Goal: Obtain resource: Download file/media

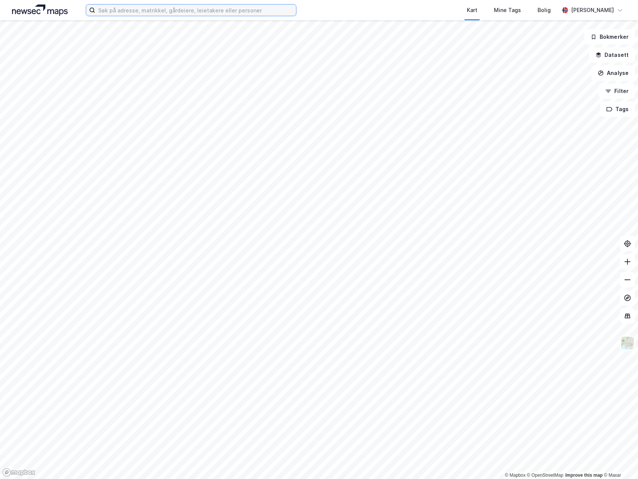
click at [237, 12] on input at bounding box center [195, 10] width 201 height 11
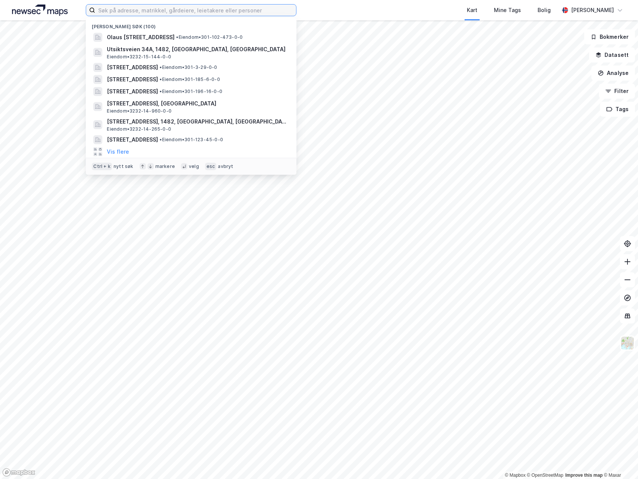
paste input "[STREET_ADDRESS]"
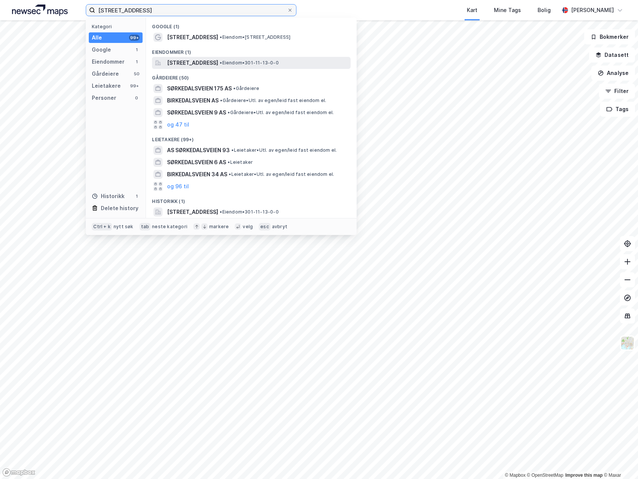
type input "[STREET_ADDRESS]"
click at [177, 62] on span "[STREET_ADDRESS]" at bounding box center [192, 62] width 51 height 9
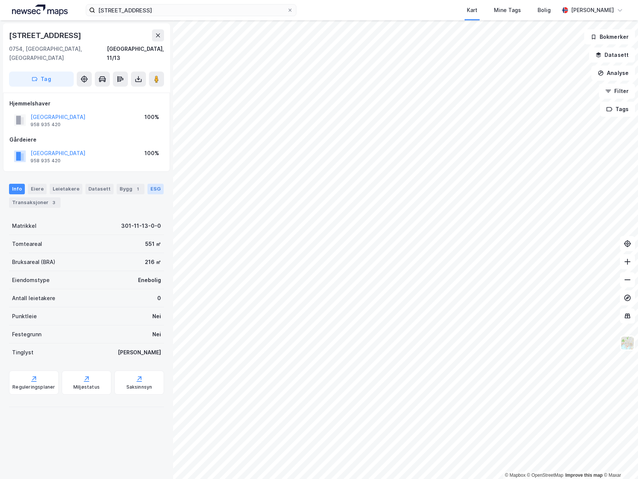
click at [153, 184] on div "ESG" at bounding box center [155, 189] width 16 height 11
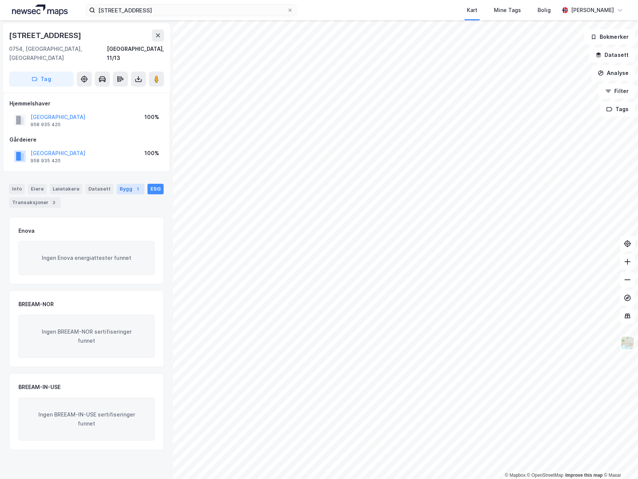
click at [123, 184] on div "Bygg 1" at bounding box center [131, 189] width 28 height 11
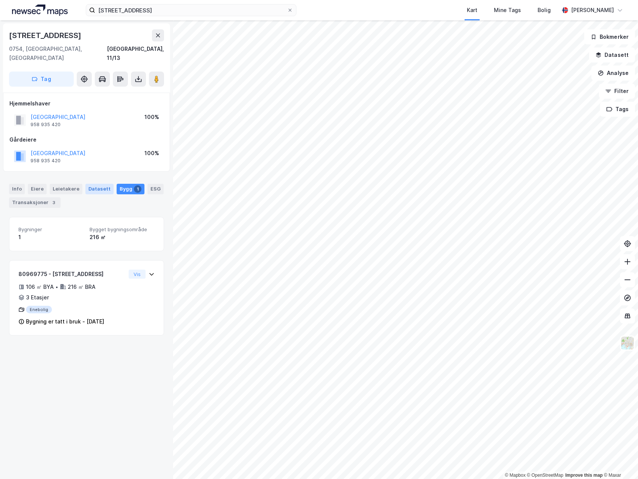
click at [90, 184] on div "Datasett" at bounding box center [99, 189] width 28 height 11
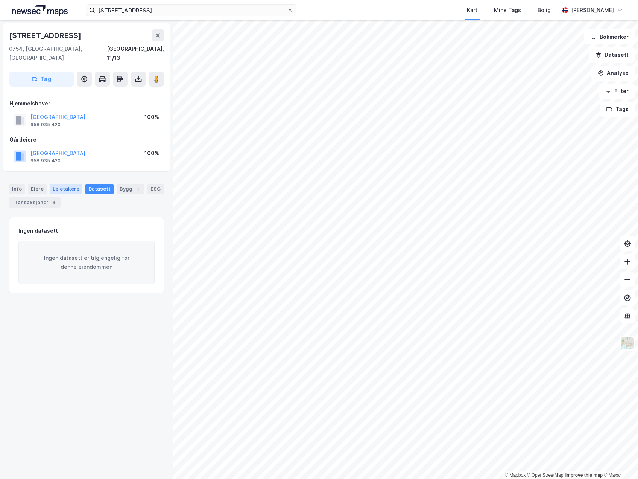
click at [65, 184] on div "Leietakere" at bounding box center [66, 189] width 33 height 11
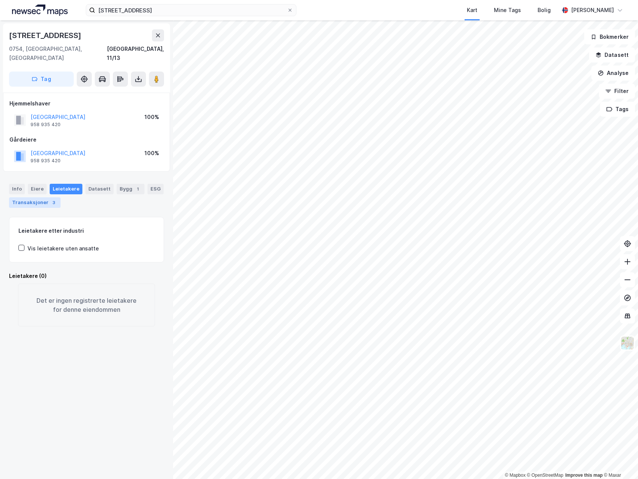
click at [36, 197] on div "Transaksjoner 3" at bounding box center [35, 202] width 52 height 11
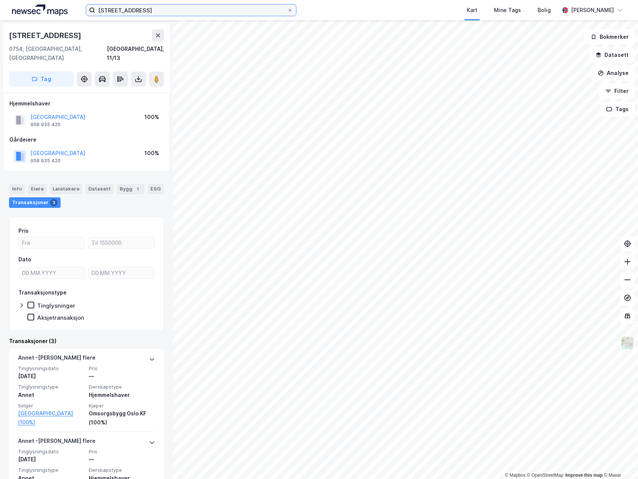
click at [144, 9] on input "[STREET_ADDRESS]" at bounding box center [191, 10] width 192 height 11
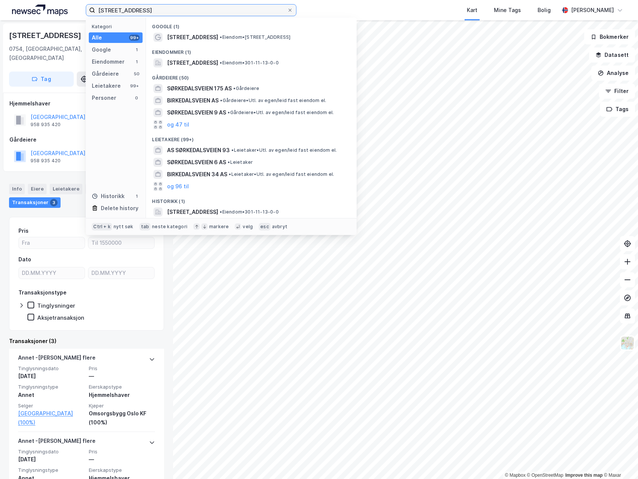
click at [144, 9] on input "[STREET_ADDRESS]" at bounding box center [191, 10] width 192 height 11
paste input "Anitras Vei 4"
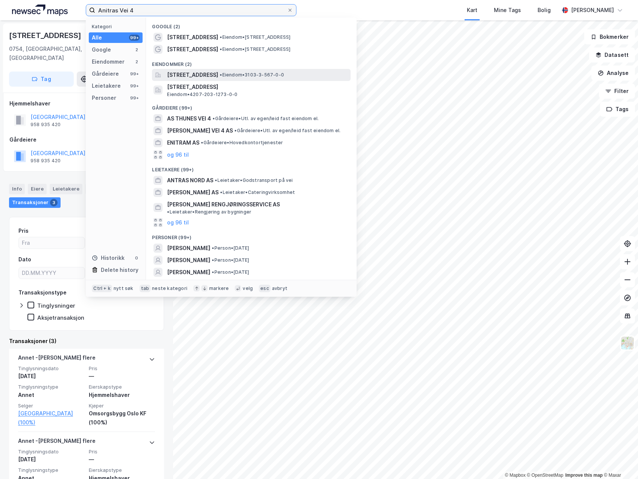
type input "Anitras Vei 4"
click at [187, 76] on span "Anitras vei 4, 1535, MOSS, MOSS" at bounding box center [192, 74] width 51 height 9
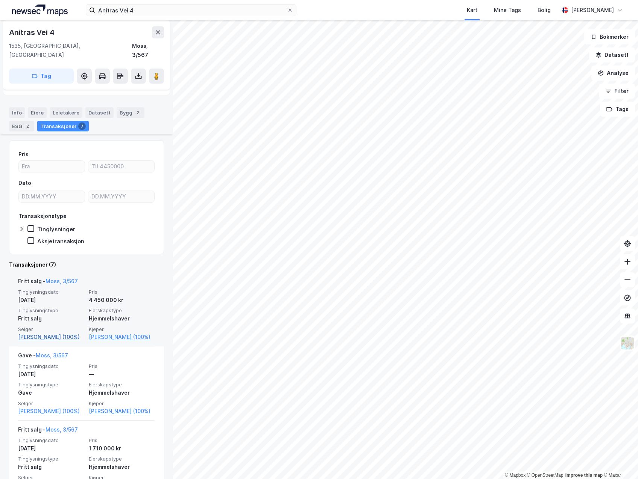
scroll to position [75, 0]
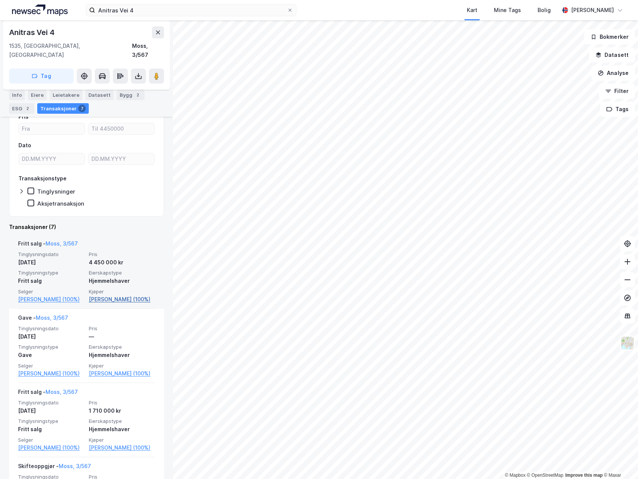
click at [102, 295] on link "Hussein Ulla Heider (100%)" at bounding box center [122, 299] width 66 height 9
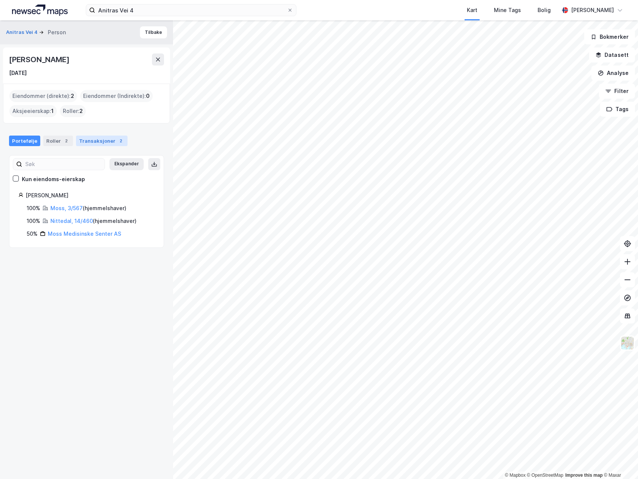
click at [83, 140] on div "Transaksjoner 2" at bounding box center [102, 140] width 52 height 11
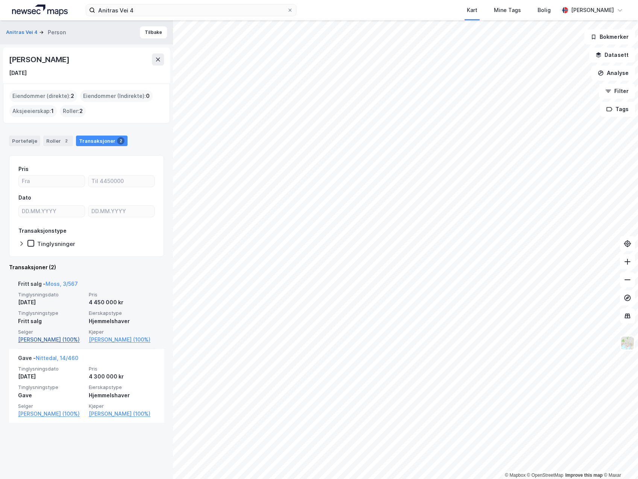
click at [55, 339] on link "Hashemzadeh Farideh (100%)" at bounding box center [51, 339] width 66 height 9
click at [133, 307] on div "Tinglysningsdato 26. apr. 2024 Pris 4 450 000 kr Tinglysningstype Fritt salg Ei…" at bounding box center [86, 317] width 137 height 53
click at [54, 303] on div "26. apr. 2024" at bounding box center [51, 302] width 66 height 9
click at [55, 316] on div "Fritt salg" at bounding box center [51, 320] width 66 height 9
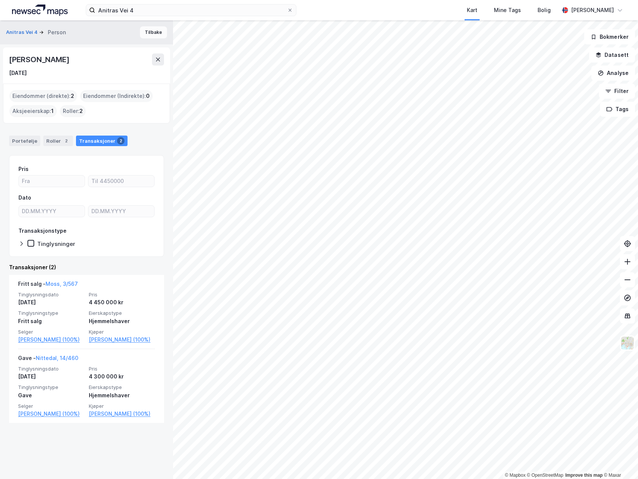
click at [140, 33] on button "Tilbake" at bounding box center [153, 32] width 27 height 12
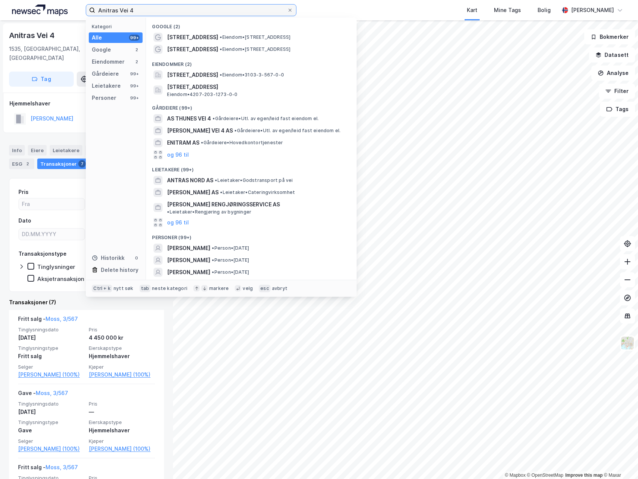
click at [160, 13] on input "Anitras Vei 4" at bounding box center [191, 10] width 192 height 11
click at [56, 136] on div "Info Eiere Leietakere Datasett Bygg 2 ESG 2 Transaksjoner 7" at bounding box center [86, 154] width 173 height 36
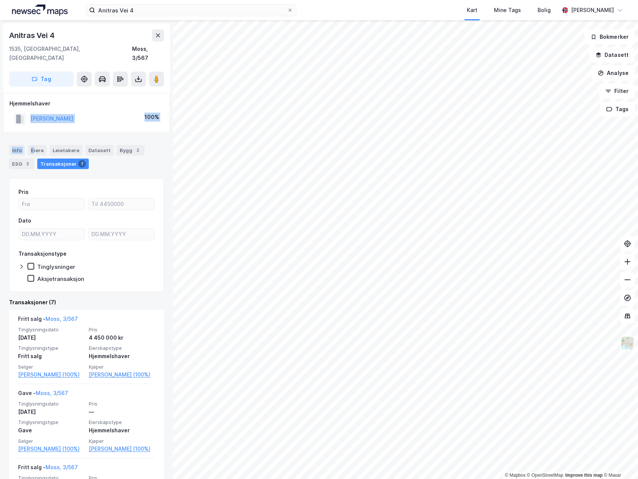
drag, startPoint x: 32, startPoint y: 143, endPoint x: 109, endPoint y: 94, distance: 91.2
click at [109, 94] on div "Anitras Vei 4 1535, Moss, Østfold Moss, 3/567 Tag Hjemmelshaver HUSSEIN ULLA HE…" at bounding box center [86, 249] width 173 height 458
copy div "HUSSEIN ULLA HEIDER 100% Info E"
click at [139, 78] on icon at bounding box center [138, 79] width 3 height 2
click at [120, 91] on div "Last ned grunnbok" at bounding box center [101, 94] width 44 height 6
